Goal: Find specific page/section: Find specific page/section

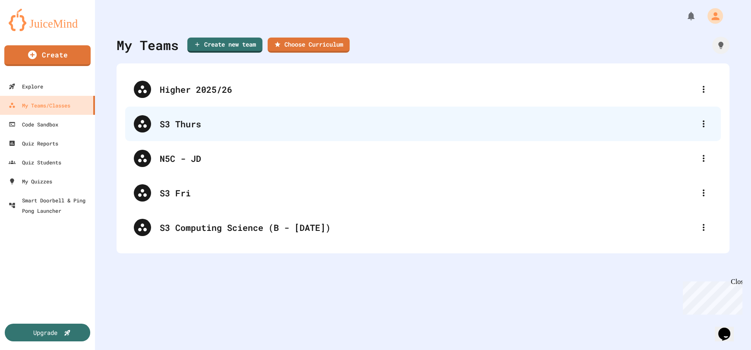
click at [257, 128] on div "S3 Thurs" at bounding box center [427, 123] width 535 height 13
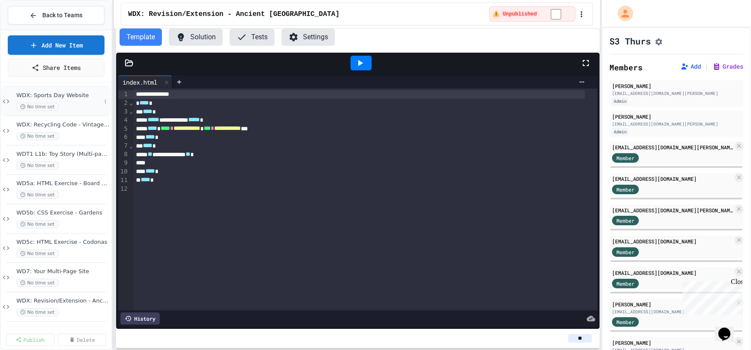
scroll to position [166, 0]
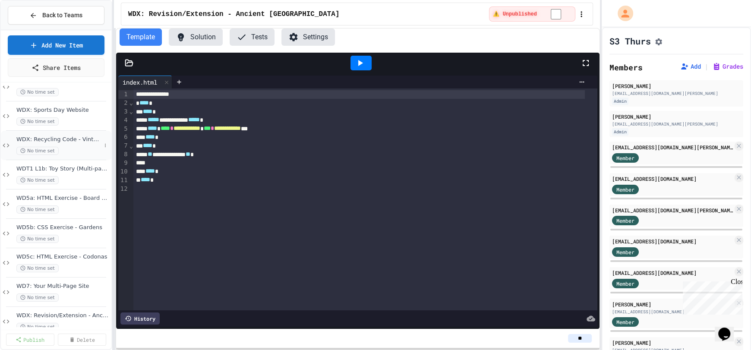
click at [68, 142] on span "WDX: Recycling Code - Vintage Games" at bounding box center [58, 139] width 85 height 7
